Goal: Transaction & Acquisition: Purchase product/service

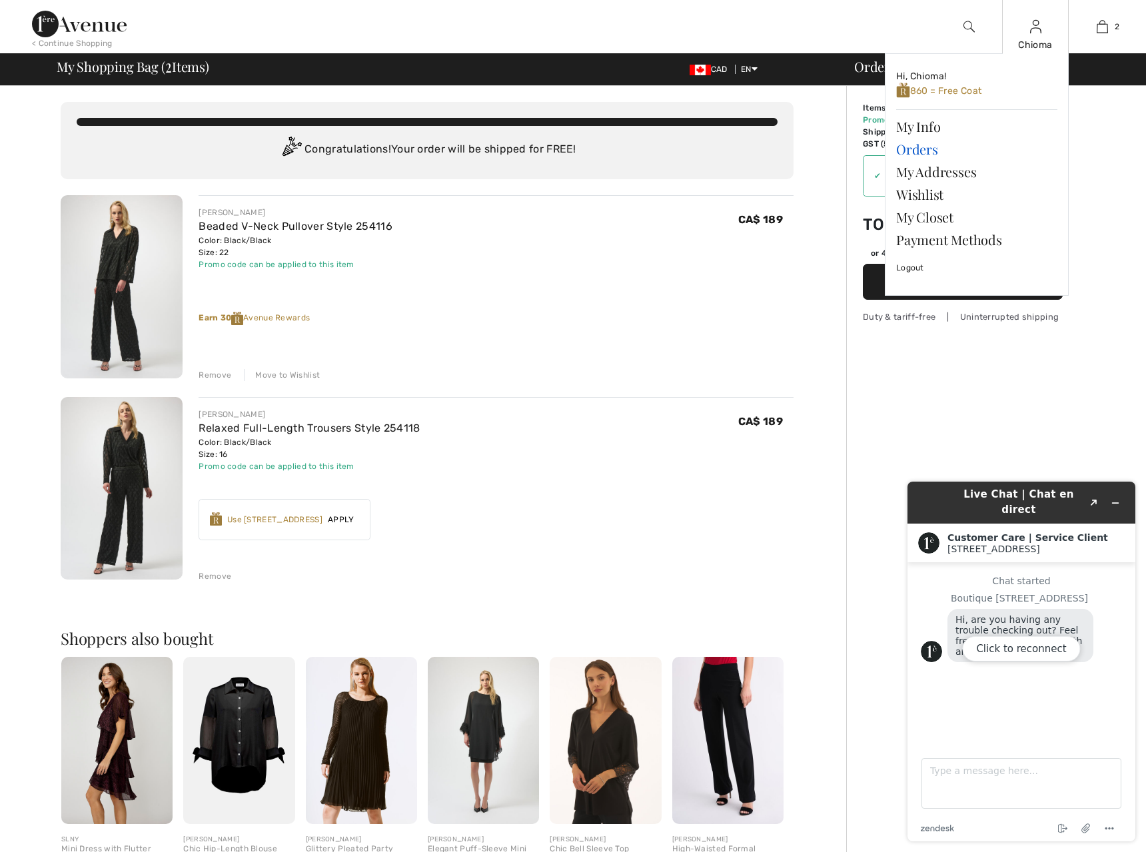
click at [918, 149] on link "Orders" at bounding box center [976, 149] width 161 height 23
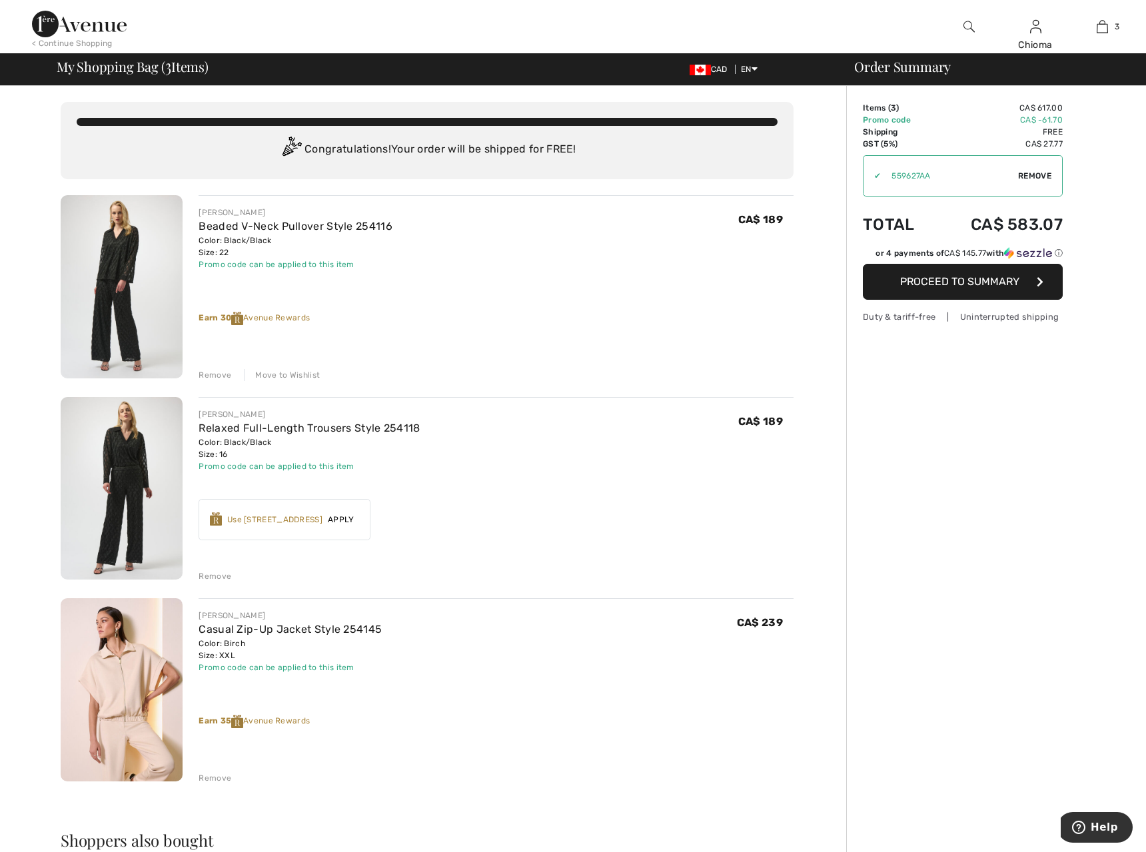
click at [208, 575] on div "Remove" at bounding box center [215, 576] width 33 height 12
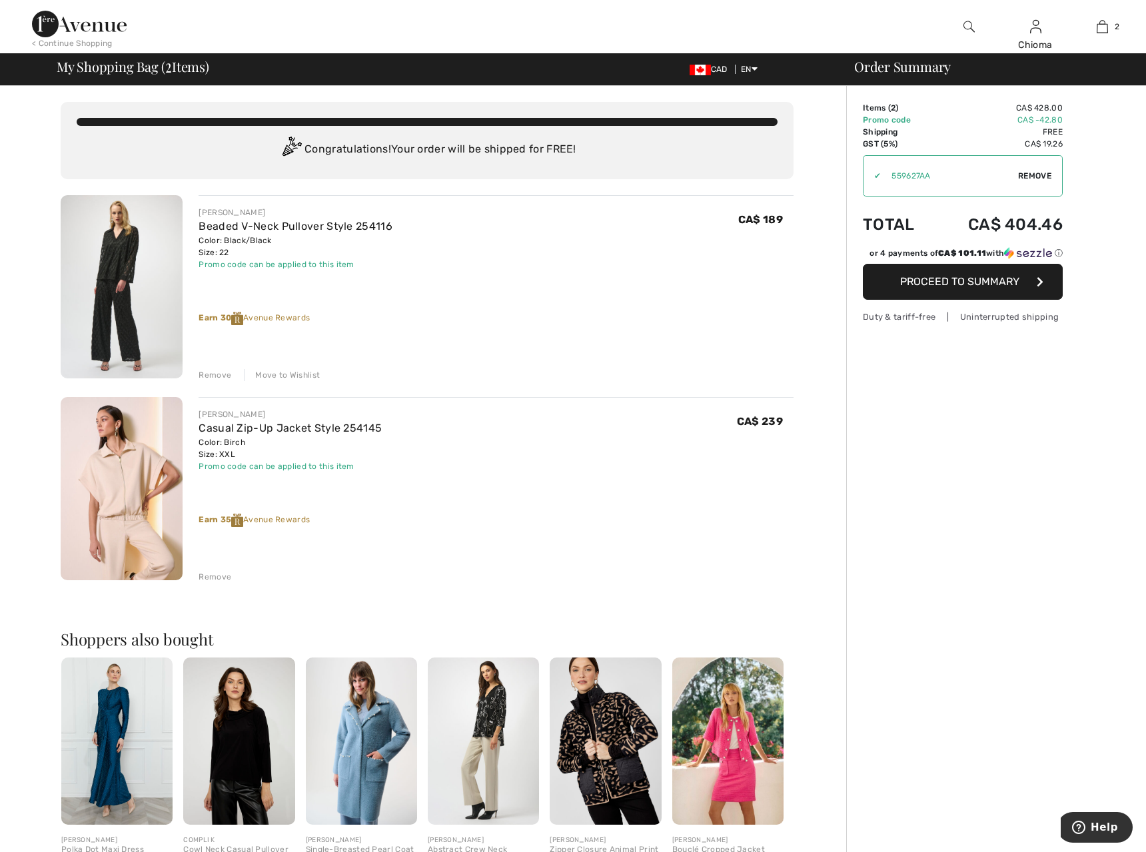
click at [284, 370] on div "Move to Wishlist" at bounding box center [282, 375] width 76 height 12
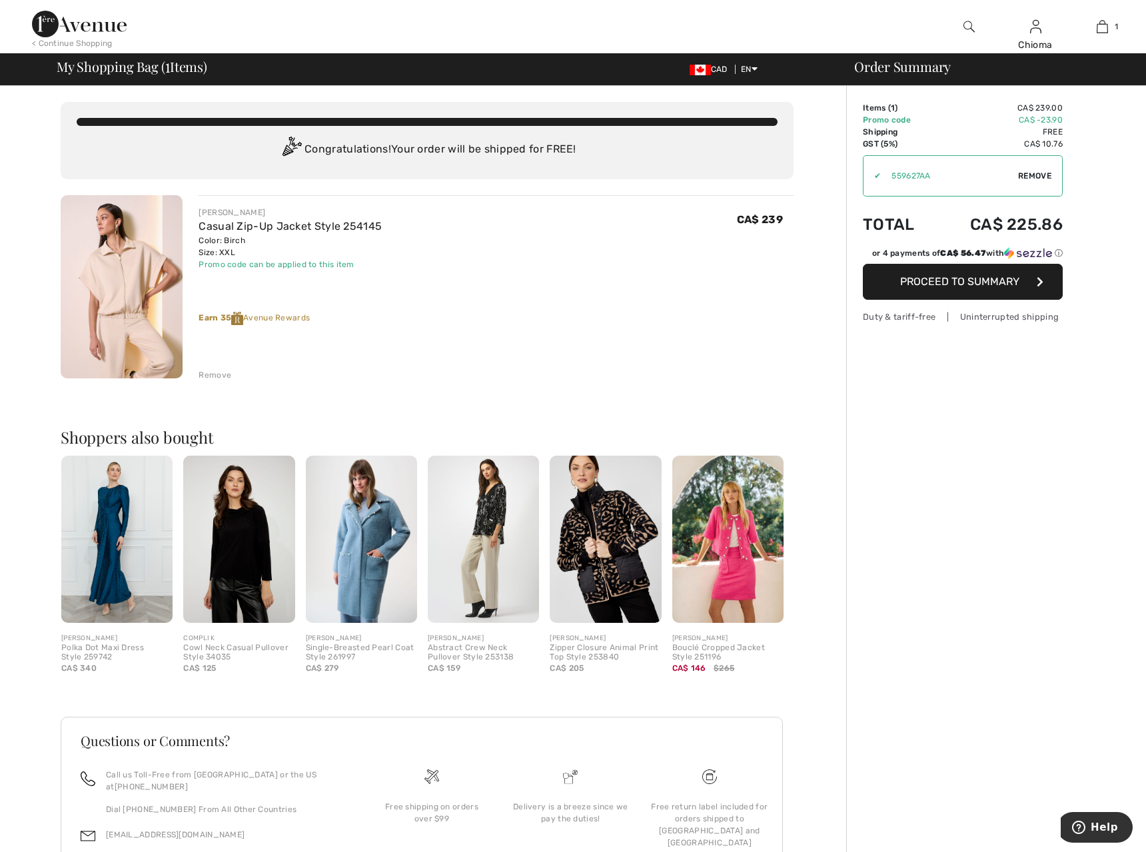
click at [1028, 175] on span "Remove" at bounding box center [1034, 176] width 33 height 12
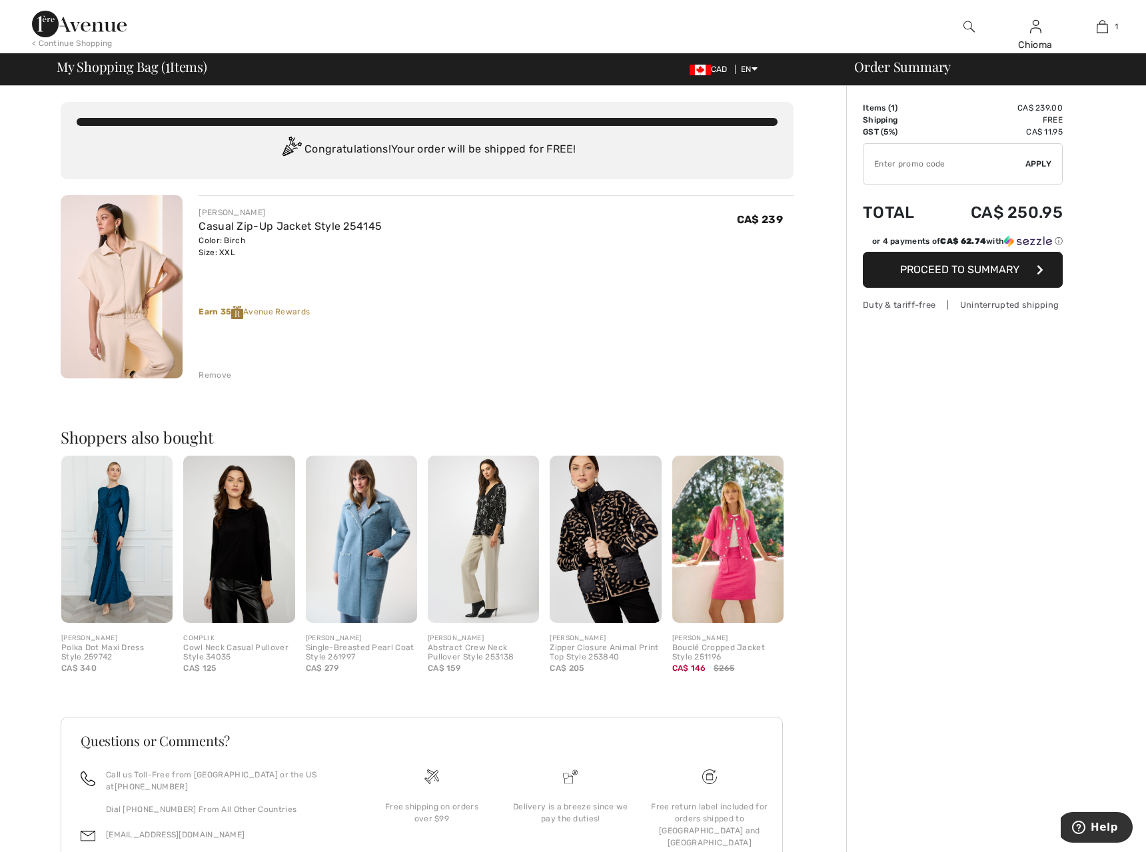
click at [964, 169] on input "TEXT" at bounding box center [945, 164] width 162 height 40
paste input "GC005097649"
type input "GC005097649"
click at [1026, 163] on span "Apply" at bounding box center [1039, 164] width 27 height 12
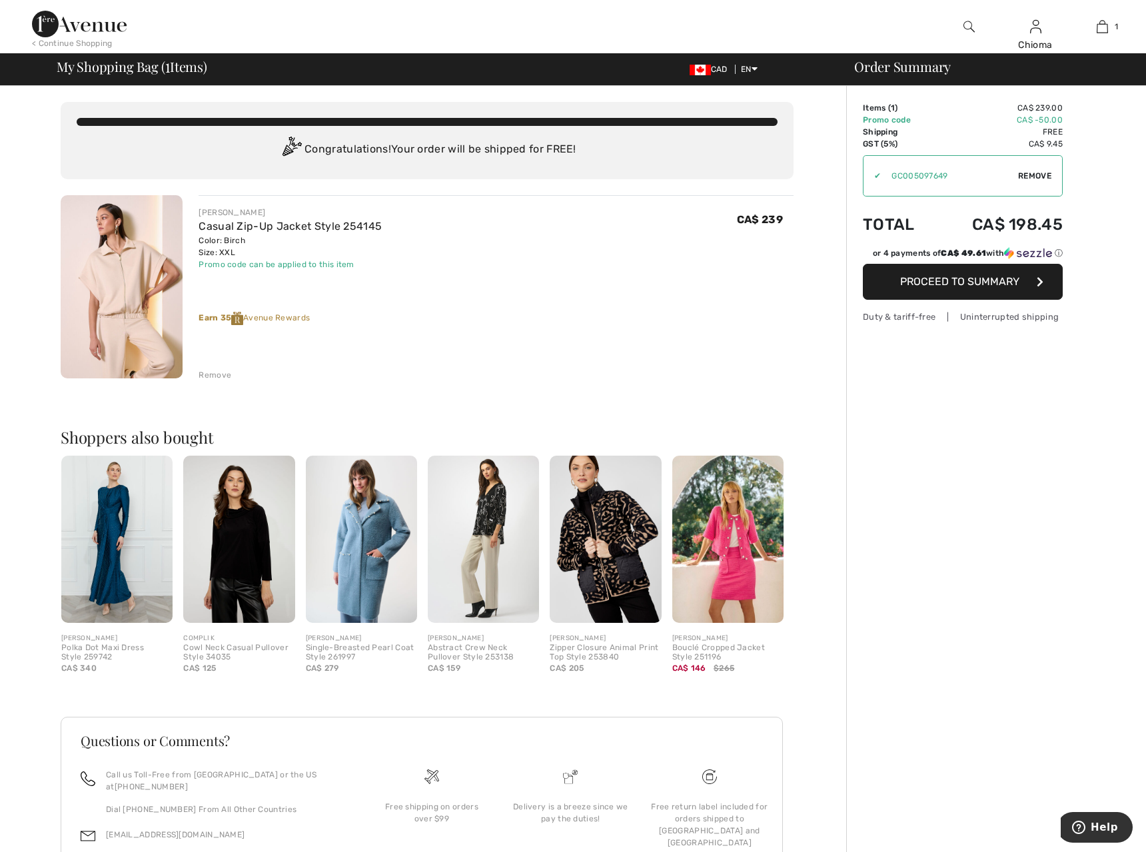
click at [968, 276] on span "Proceed to Summary" at bounding box center [959, 281] width 119 height 13
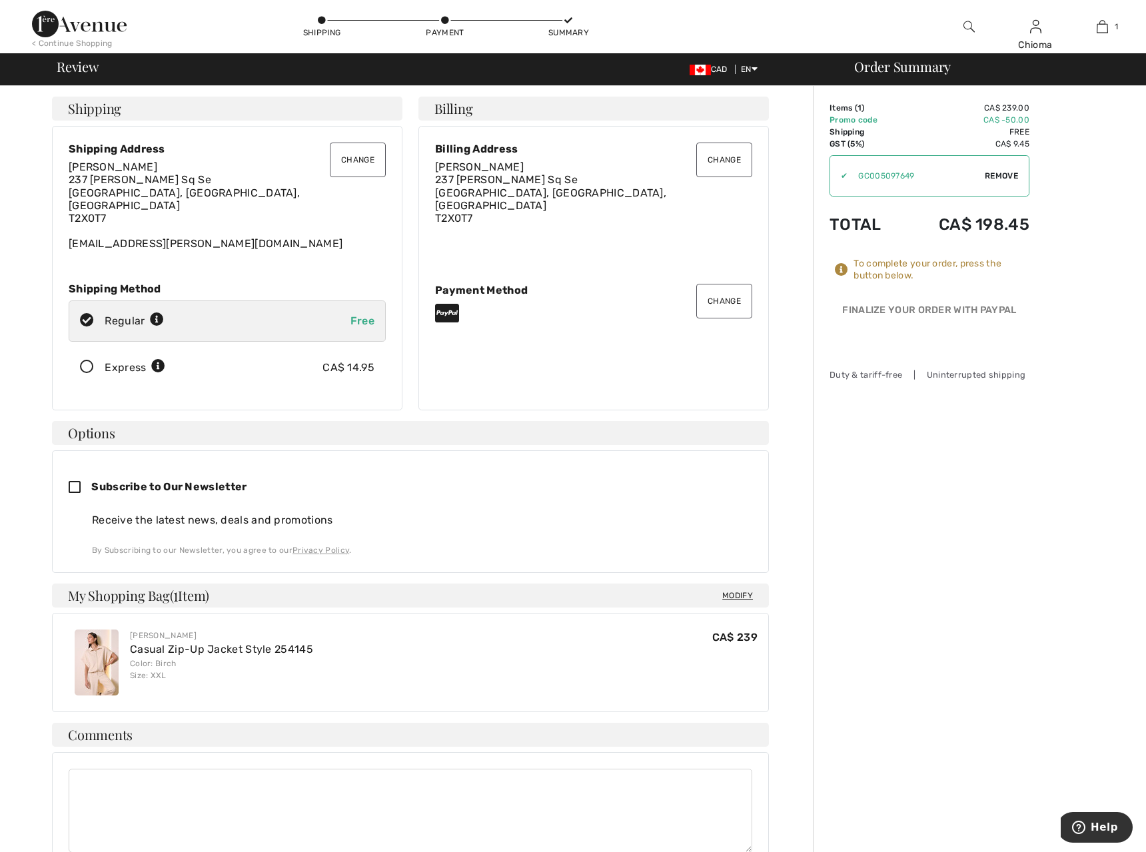
click at [994, 172] on span "Remove" at bounding box center [1001, 176] width 33 height 12
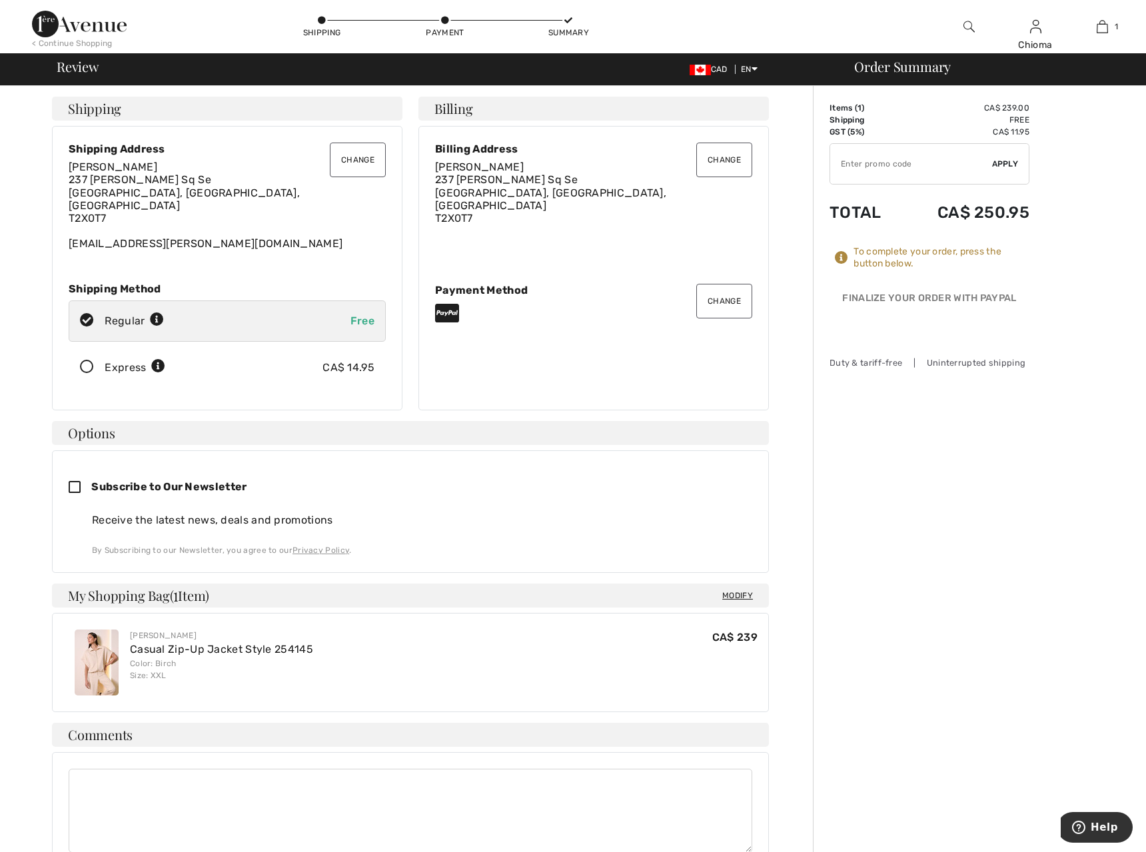
click at [929, 172] on input "TEXT" at bounding box center [911, 164] width 162 height 40
paste input "AFP108EB097"
click at [993, 163] on span "Apply" at bounding box center [1005, 164] width 27 height 12
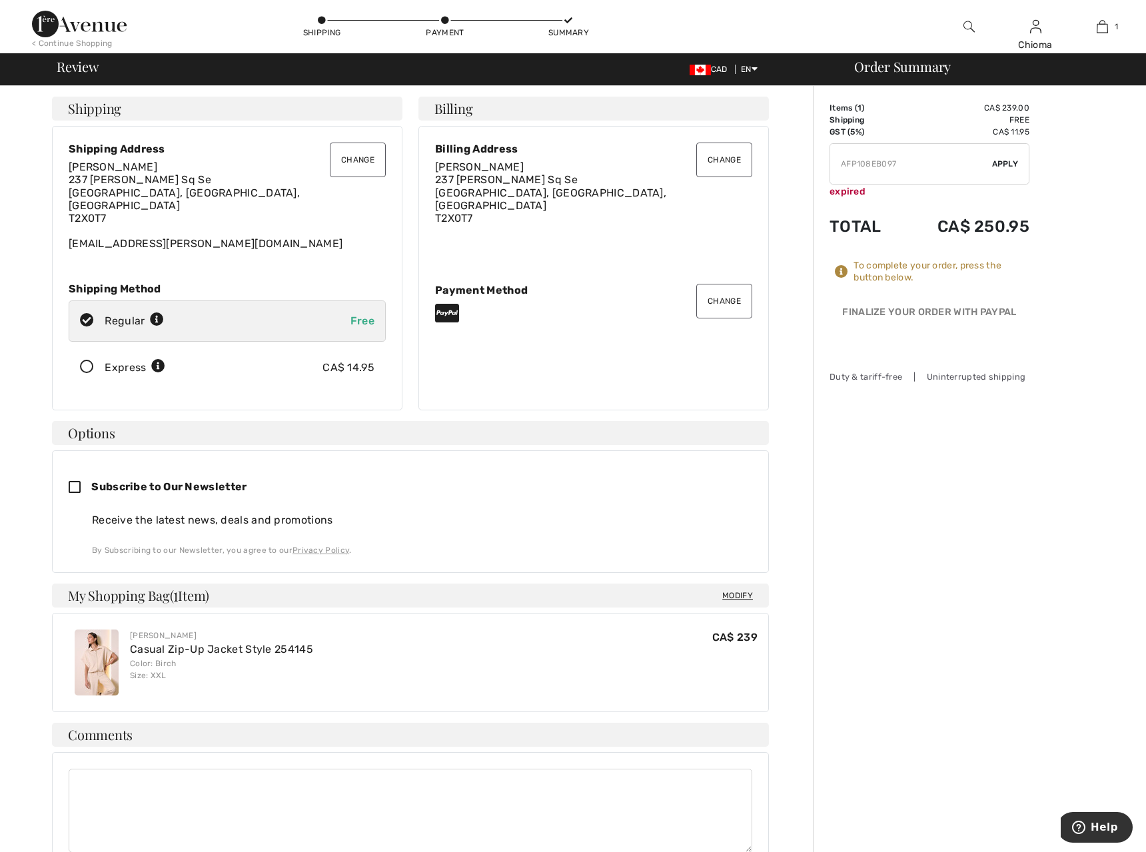
click at [911, 167] on input "TEXT" at bounding box center [911, 164] width 162 height 40
drag, startPoint x: 903, startPoint y: 166, endPoint x: 817, endPoint y: 167, distance: 86.0
click at [817, 167] on div "Order Summary Details Items ( 1 ) CA$ 239.00 Promo code CA$ 0.00 Shipping Free …" at bounding box center [979, 596] width 333 height 1020
paste input "GC005097649"
type input "GC005097649"
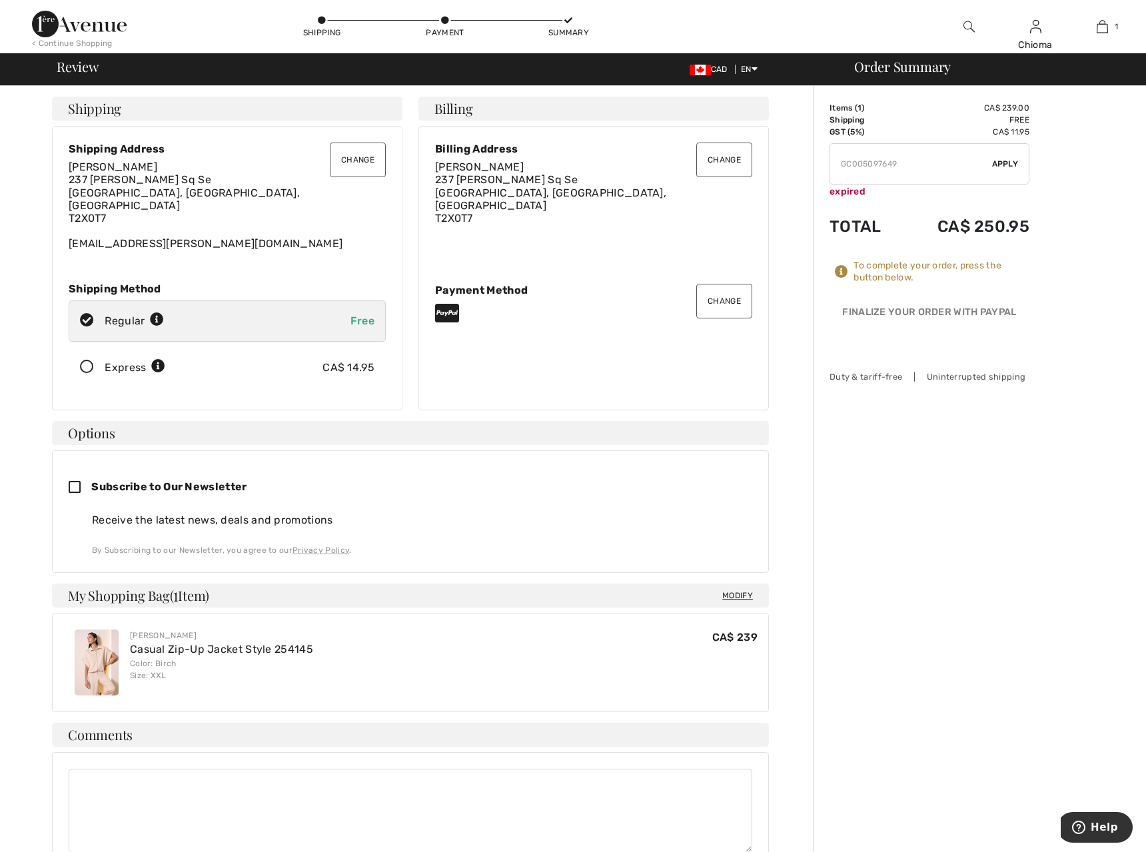
click at [1002, 159] on span "Apply" at bounding box center [1005, 164] width 27 height 12
click at [988, 172] on span "Remove" at bounding box center [1001, 176] width 33 height 12
